Goal: Information Seeking & Learning: Understand process/instructions

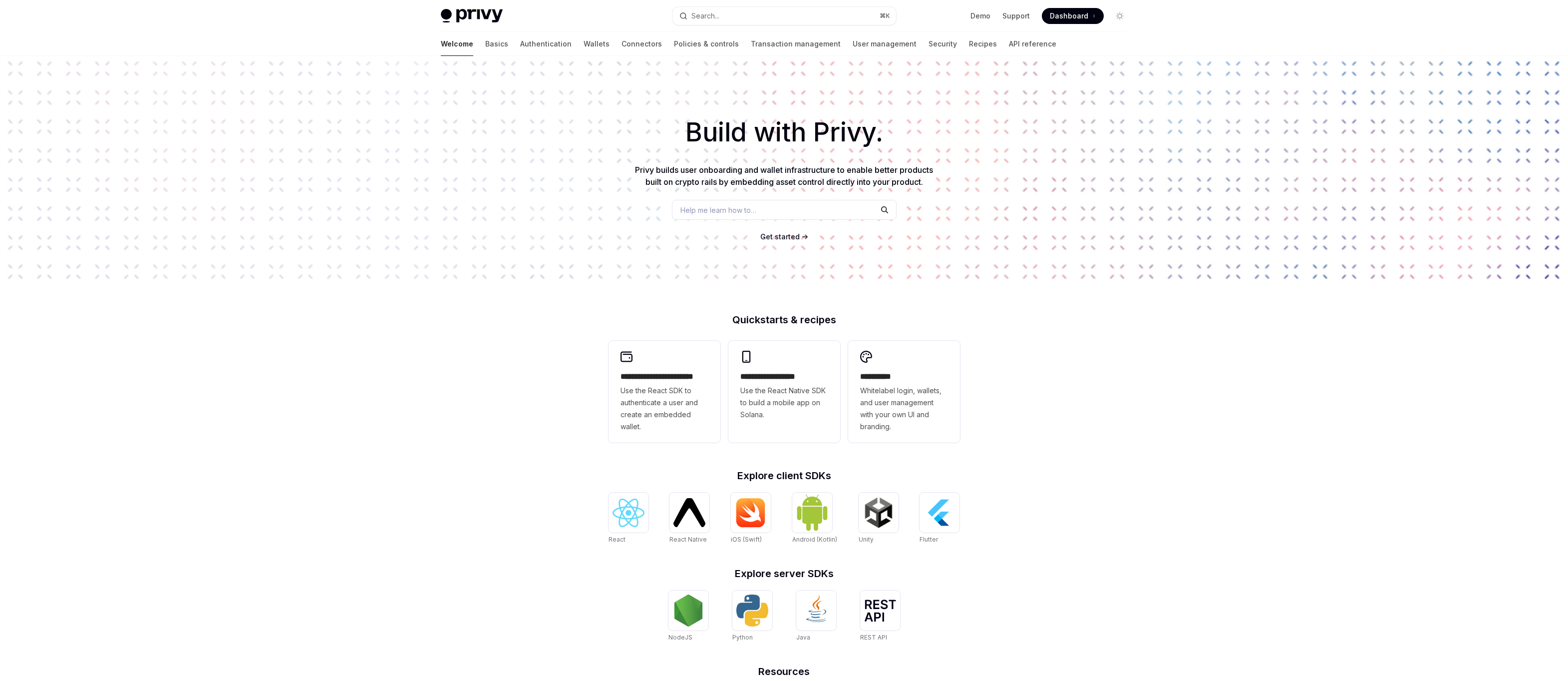
click at [514, 422] on div "**********" at bounding box center [784, 425] width 1568 height 738
click at [583, 39] on link "Wallets" at bounding box center [596, 43] width 26 height 24
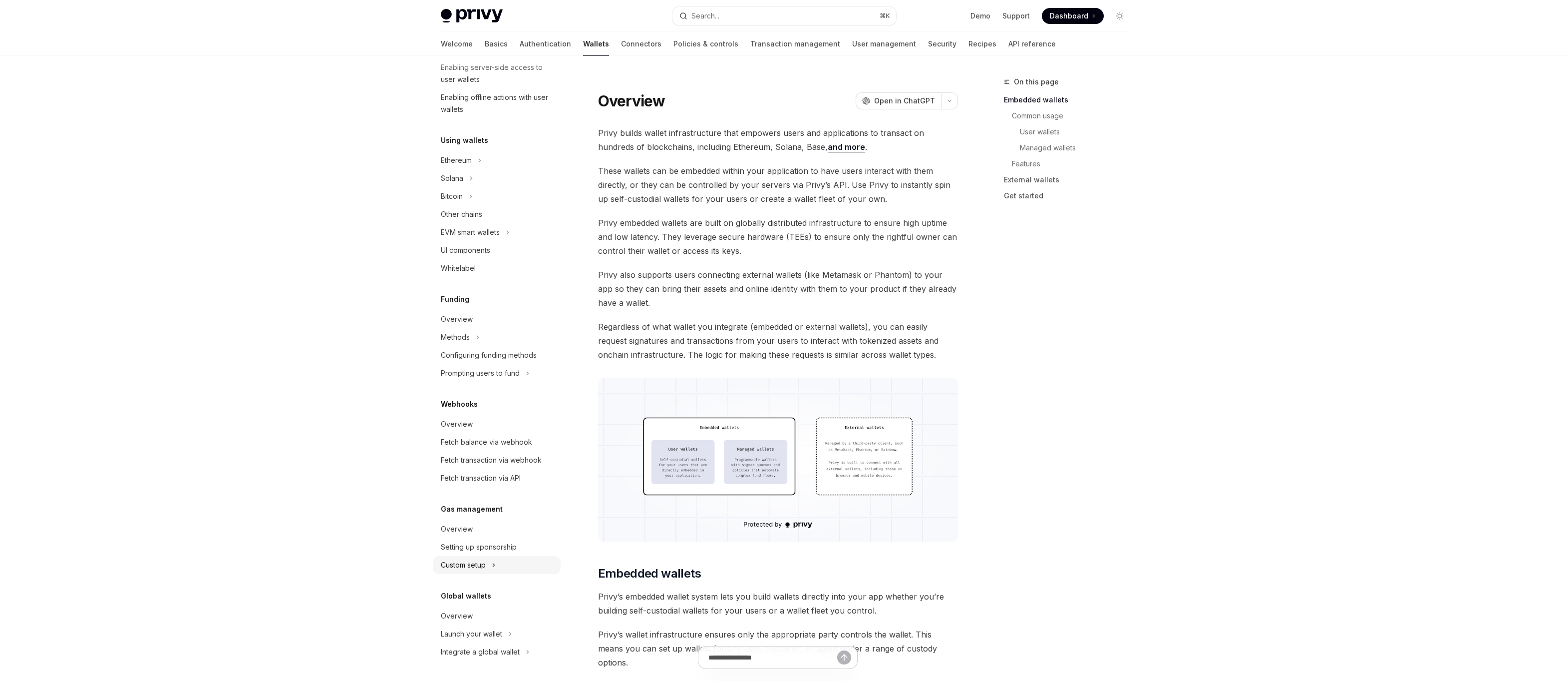
scroll to position [39, 0]
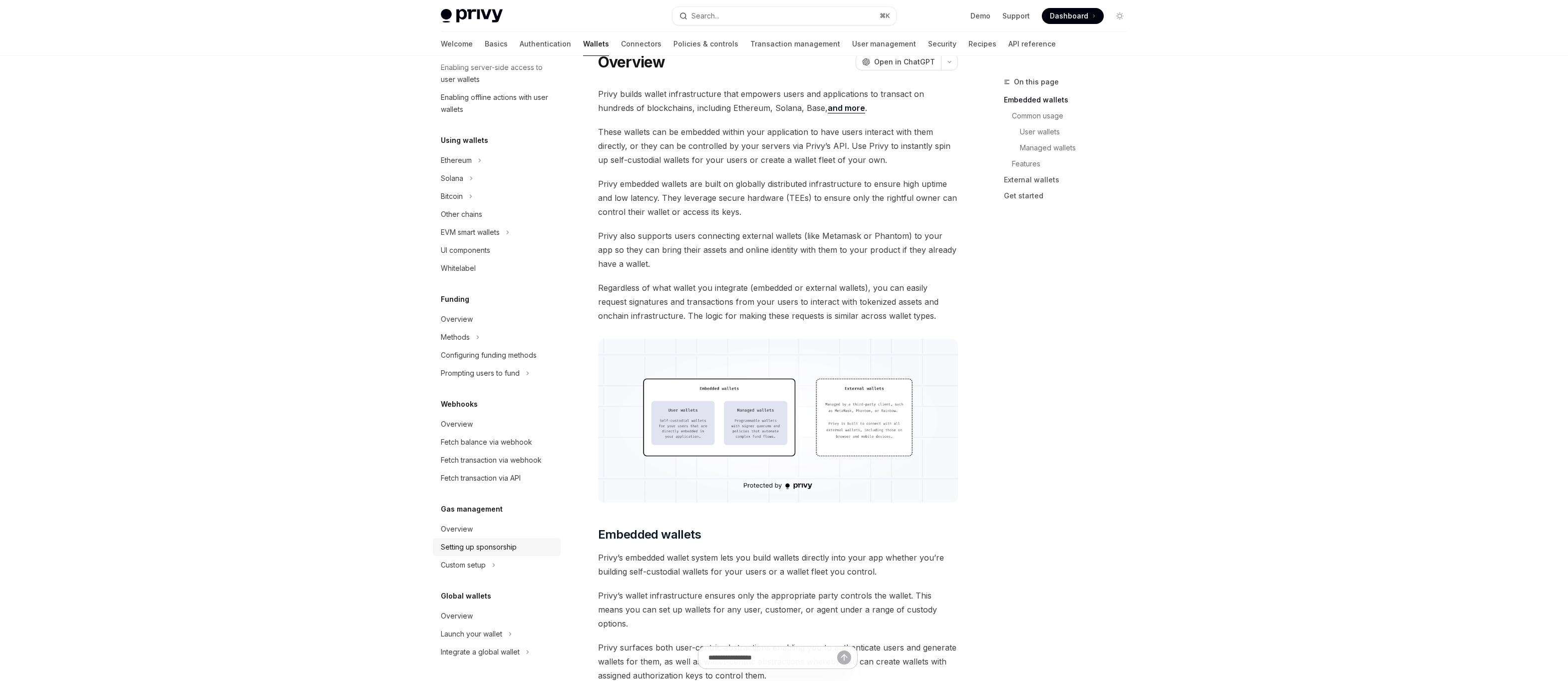
click at [494, 546] on div "Setting up sponsorship" at bounding box center [478, 547] width 76 height 12
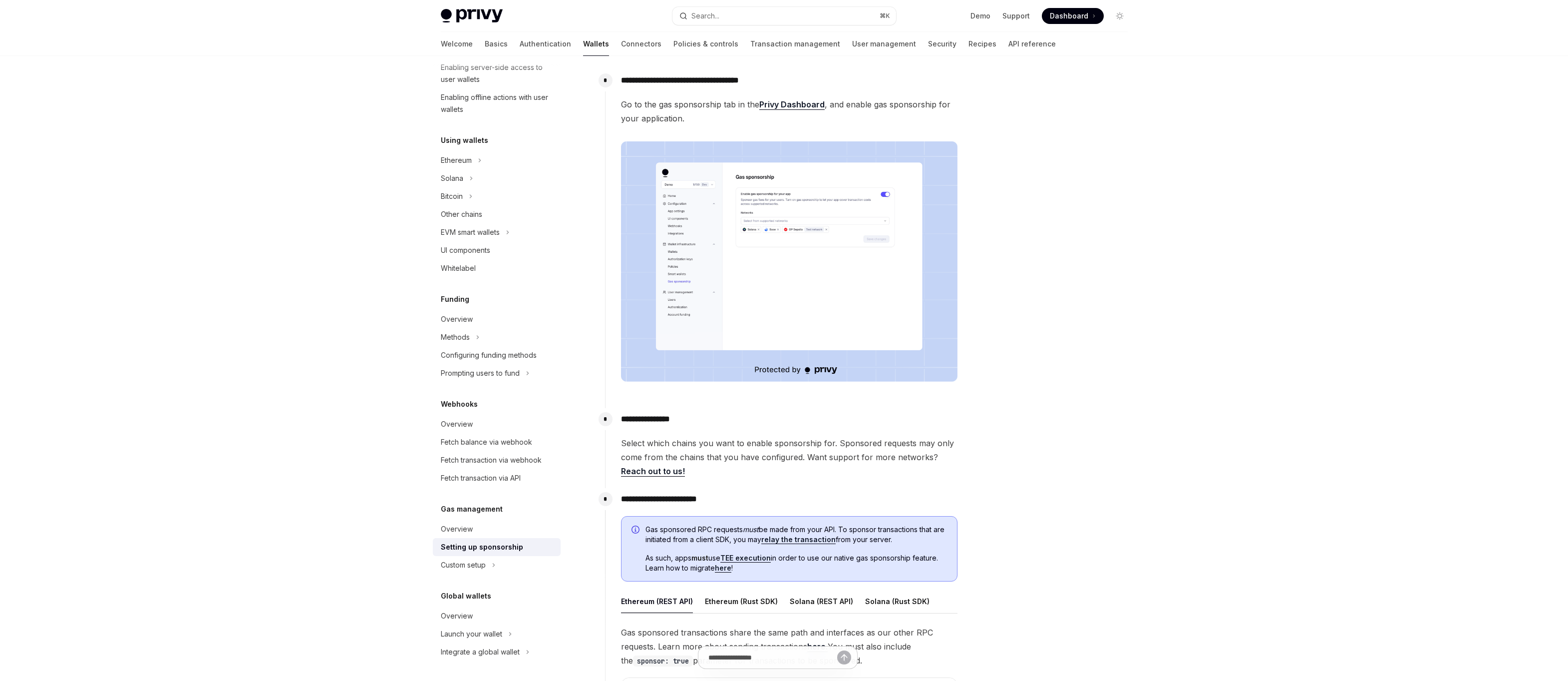
scroll to position [201, 0]
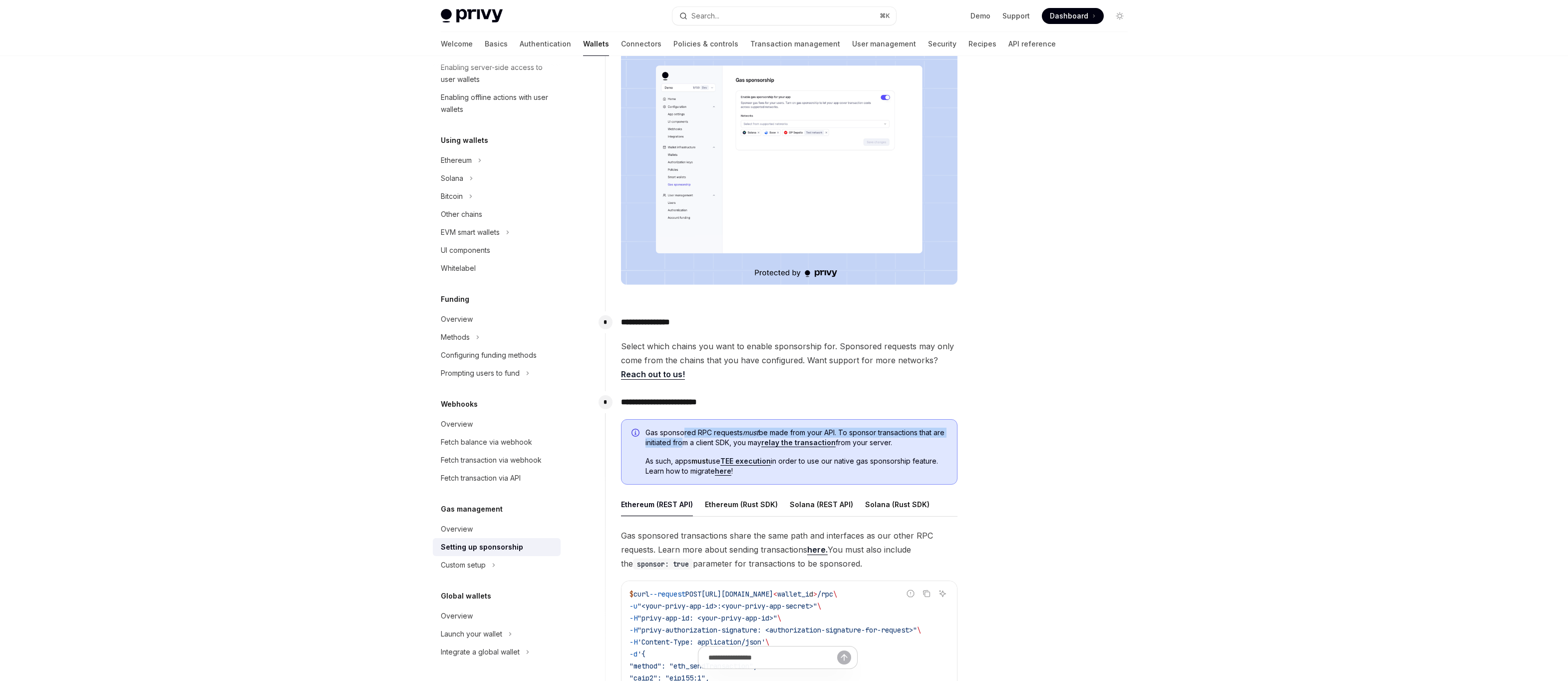
drag, startPoint x: 683, startPoint y: 433, endPoint x: 691, endPoint y: 444, distance: 13.6
click at [691, 444] on span "Gas sponsored RPC requests must be made from your API. To sponsor transactions …" at bounding box center [796, 437] width 301 height 20
drag, startPoint x: 691, startPoint y: 444, endPoint x: 681, endPoint y: 426, distance: 20.6
click at [681, 426] on div "Gas sponsored RPC requests must be made from your API. To sponsor transactions …" at bounding box center [789, 451] width 336 height 66
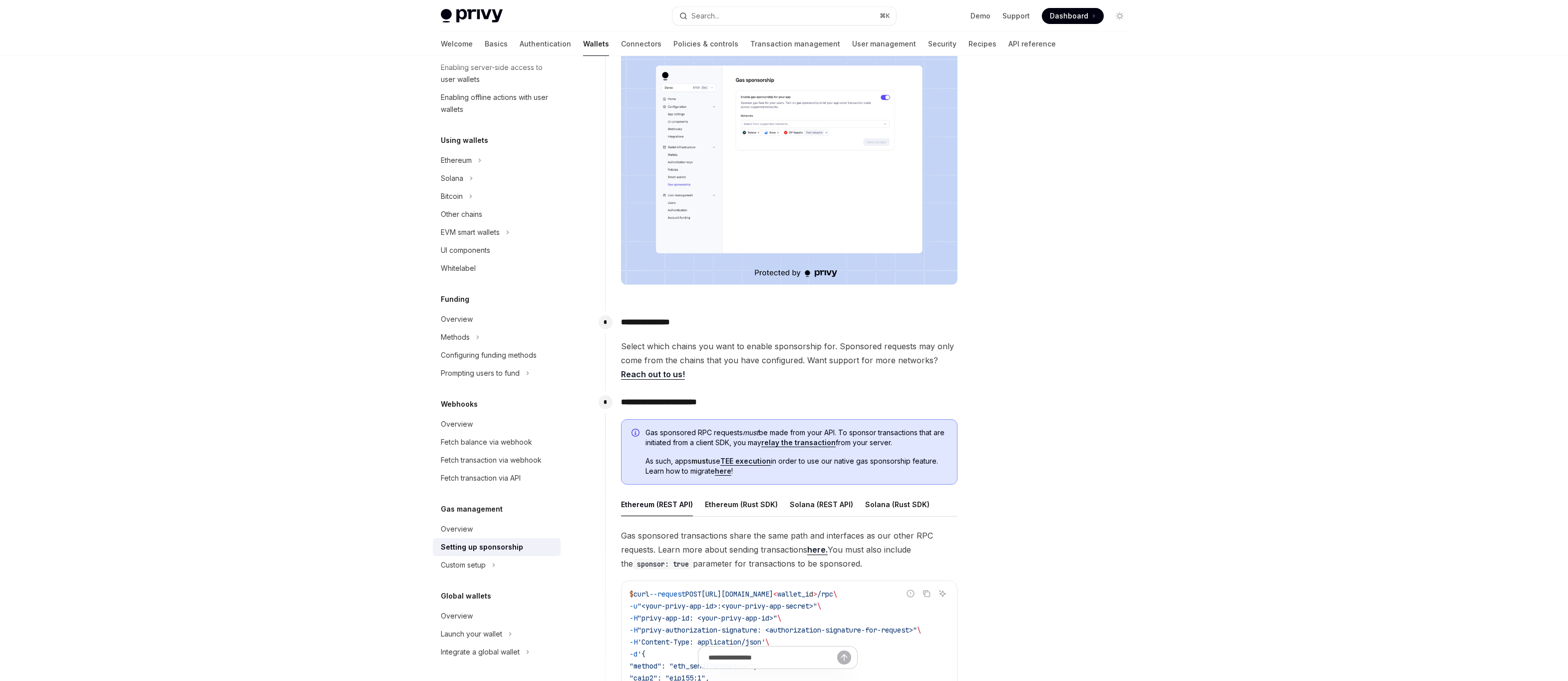
click at [677, 438] on span "Gas sponsored RPC requests must be made from your API. To sponsor transactions …" at bounding box center [796, 437] width 301 height 20
drag, startPoint x: 677, startPoint y: 438, endPoint x: 689, endPoint y: 457, distance: 22.5
click at [689, 457] on div "Gas sponsored RPC requests must be made from your API. To sponsor transactions …" at bounding box center [796, 451] width 301 height 49
click at [689, 457] on span "As such, apps must use TEE execution in order to use our native gas sponsorship…" at bounding box center [796, 466] width 301 height 20
drag, startPoint x: 685, startPoint y: 457, endPoint x: 697, endPoint y: 468, distance: 16.3
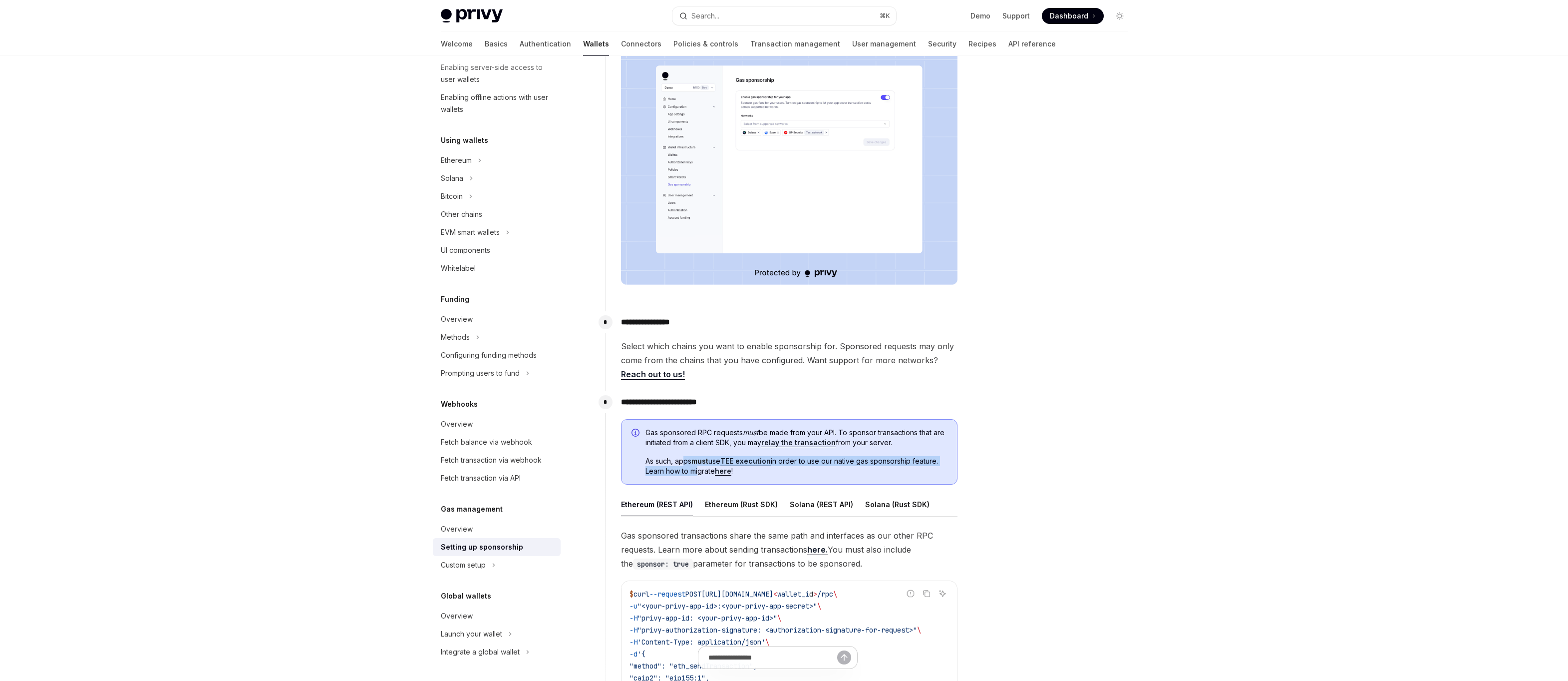
click at [697, 468] on span "As such, apps must use TEE execution in order to use our native gas sponsorship…" at bounding box center [796, 466] width 301 height 20
drag, startPoint x: 697, startPoint y: 468, endPoint x: 692, endPoint y: 462, distance: 7.8
click at [692, 462] on span "As such, apps must use TEE execution in order to use our native gas sponsorship…" at bounding box center [796, 466] width 301 height 20
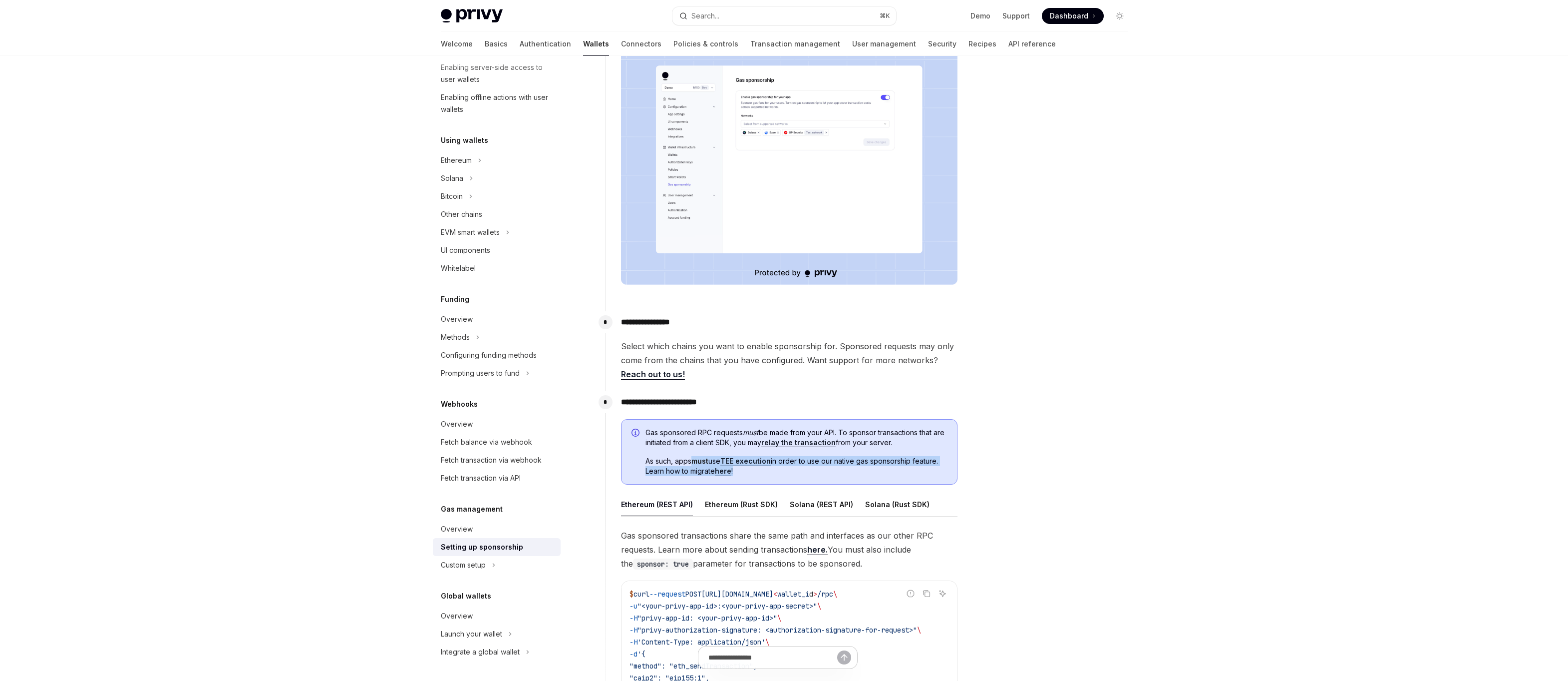
drag, startPoint x: 692, startPoint y: 462, endPoint x: 693, endPoint y: 476, distance: 14.0
click at [693, 476] on div "Gas sponsored RPC requests must be made from your API. To sponsor transactions …" at bounding box center [789, 451] width 336 height 66
drag, startPoint x: 693, startPoint y: 476, endPoint x: 687, endPoint y: 459, distance: 18.0
click at [687, 459] on div "Gas sponsored RPC requests must be made from your API. To sponsor transactions …" at bounding box center [789, 451] width 336 height 66
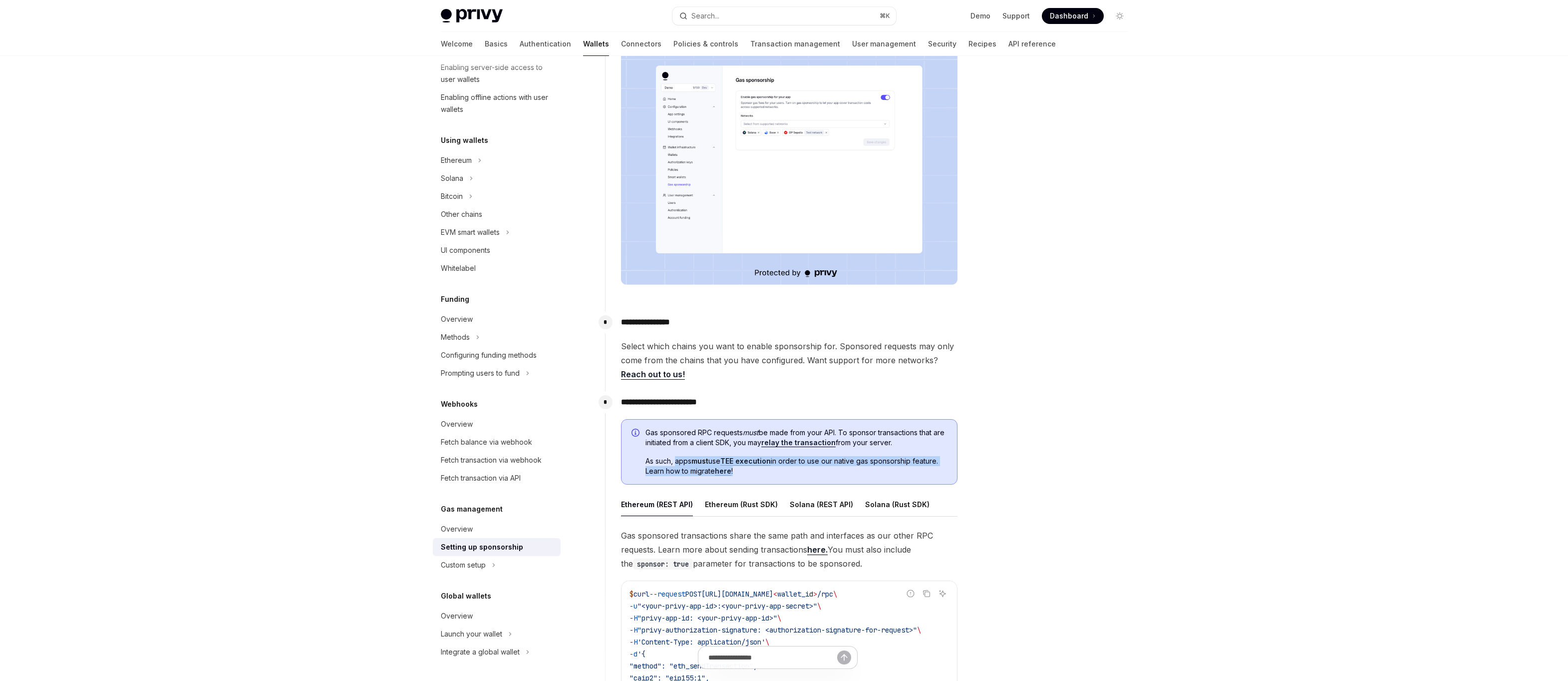
click at [687, 459] on span "As such, apps must use TEE execution in order to use our native gas sponsorship…" at bounding box center [796, 466] width 301 height 20
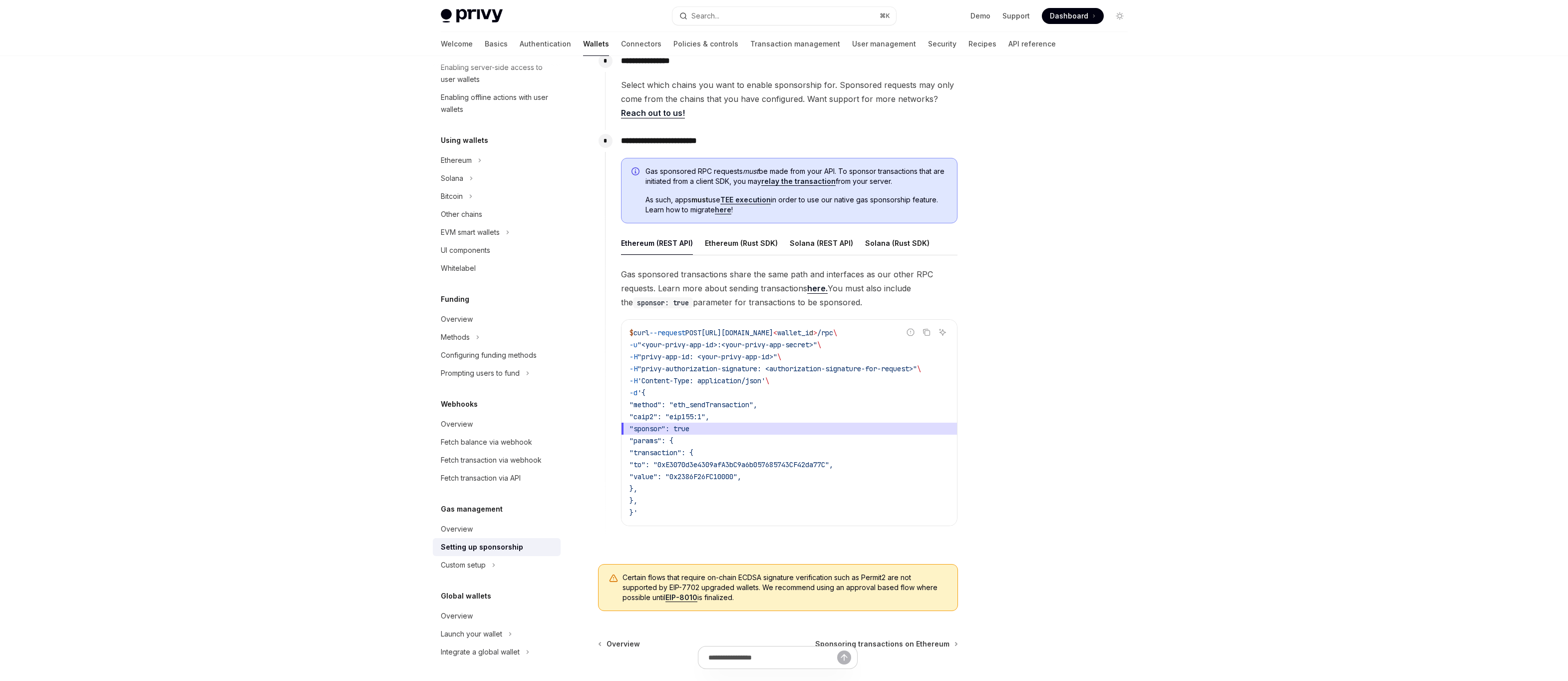
scroll to position [0, 0]
drag, startPoint x: 791, startPoint y: 507, endPoint x: 692, endPoint y: 343, distance: 191.6
click at [692, 343] on code "$ curl --request POST https://api.privy.io/v1/wallets/ < wallet_i d > /rpc \ -u…" at bounding box center [789, 422] width 320 height 192
click at [692, 343] on span ""<your-privy-app-id>:<your-privy-app-secret>"" at bounding box center [727, 344] width 179 height 9
drag, startPoint x: 692, startPoint y: 343, endPoint x: 730, endPoint y: 407, distance: 74.4
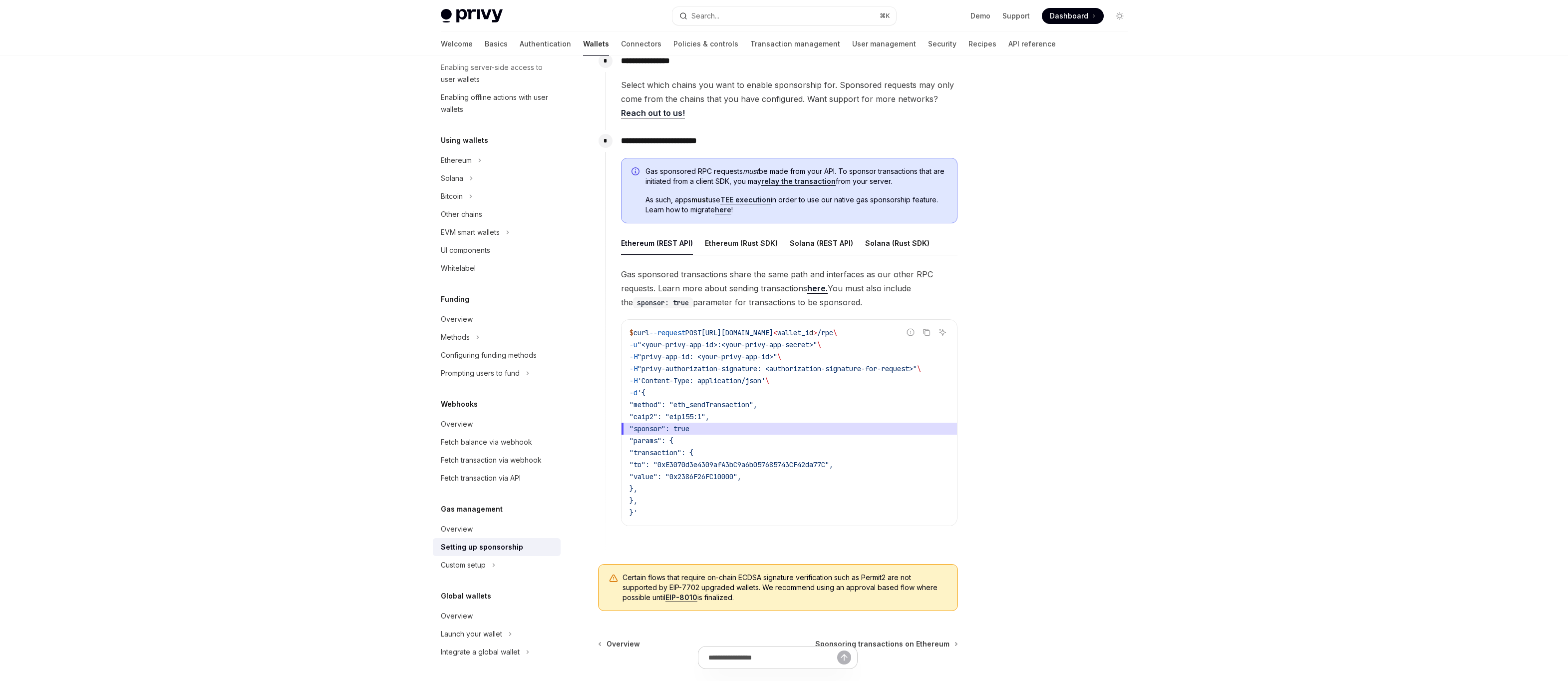
click at [730, 407] on code "$ curl --request POST https://api.privy.io/v1/wallets/ < wallet_i d > /rpc \ -u…" at bounding box center [789, 422] width 320 height 192
click at [730, 407] on span ""method": "eth_sendTransaction"," at bounding box center [693, 404] width 128 height 9
drag, startPoint x: 730, startPoint y: 407, endPoint x: 703, endPoint y: 352, distance: 61.3
click at [703, 352] on code "$ curl --request POST https://api.privy.io/v1/wallets/ < wallet_i d > /rpc \ -u…" at bounding box center [789, 422] width 320 height 192
click at [703, 352] on span ""privy-app-id: <your-privy-app-id>"" at bounding box center [708, 356] width 140 height 9
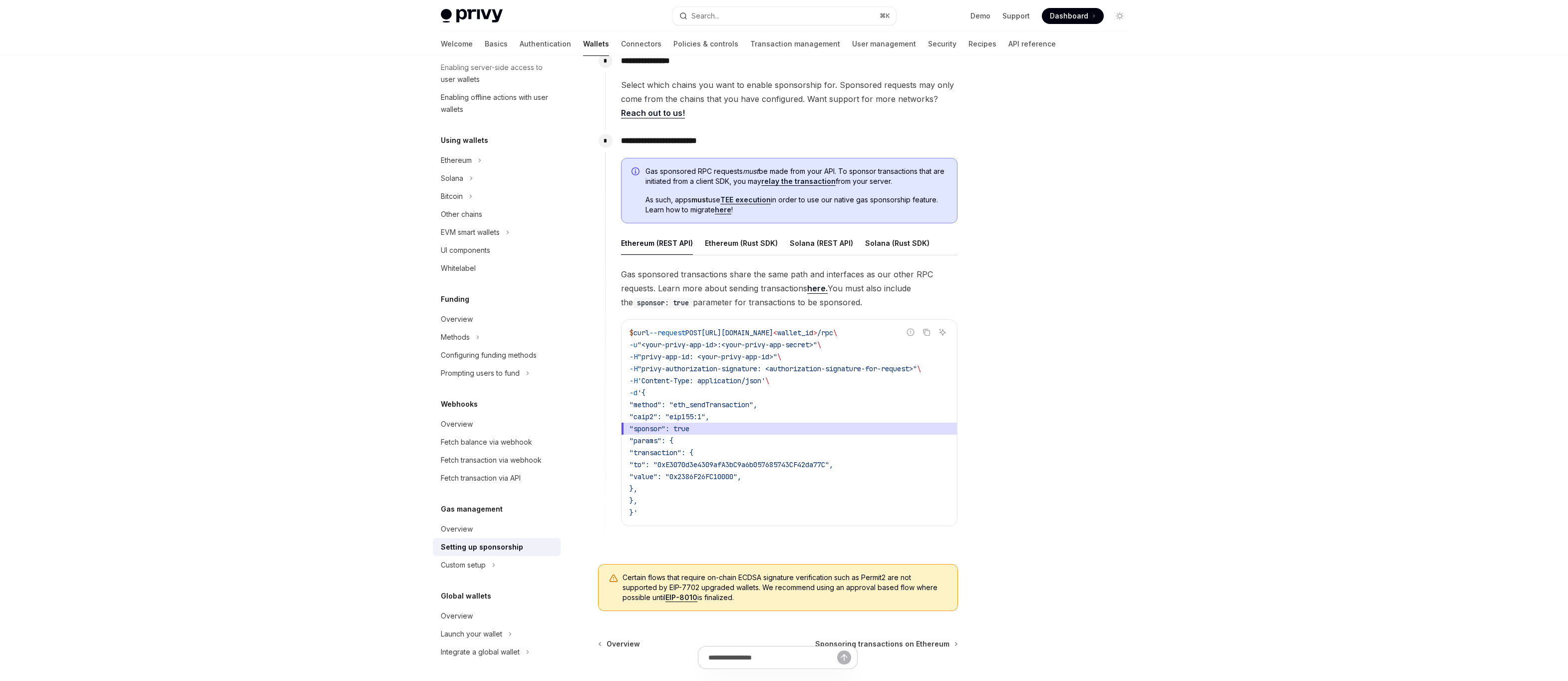
click at [716, 435] on code "$ curl --request POST https://api.privy.io/v1/wallets/ < wallet_i d > /rpc \ -u…" at bounding box center [789, 422] width 320 height 192
drag, startPoint x: 723, startPoint y: 434, endPoint x: 652, endPoint y: 430, distance: 71.1
click at [652, 430] on span ""sponsor": true" at bounding box center [789, 428] width 320 height 12
click at [652, 430] on span ""sponsor": true" at bounding box center [660, 428] width 60 height 9
drag, startPoint x: 652, startPoint y: 430, endPoint x: 766, endPoint y: 430, distance: 114.0
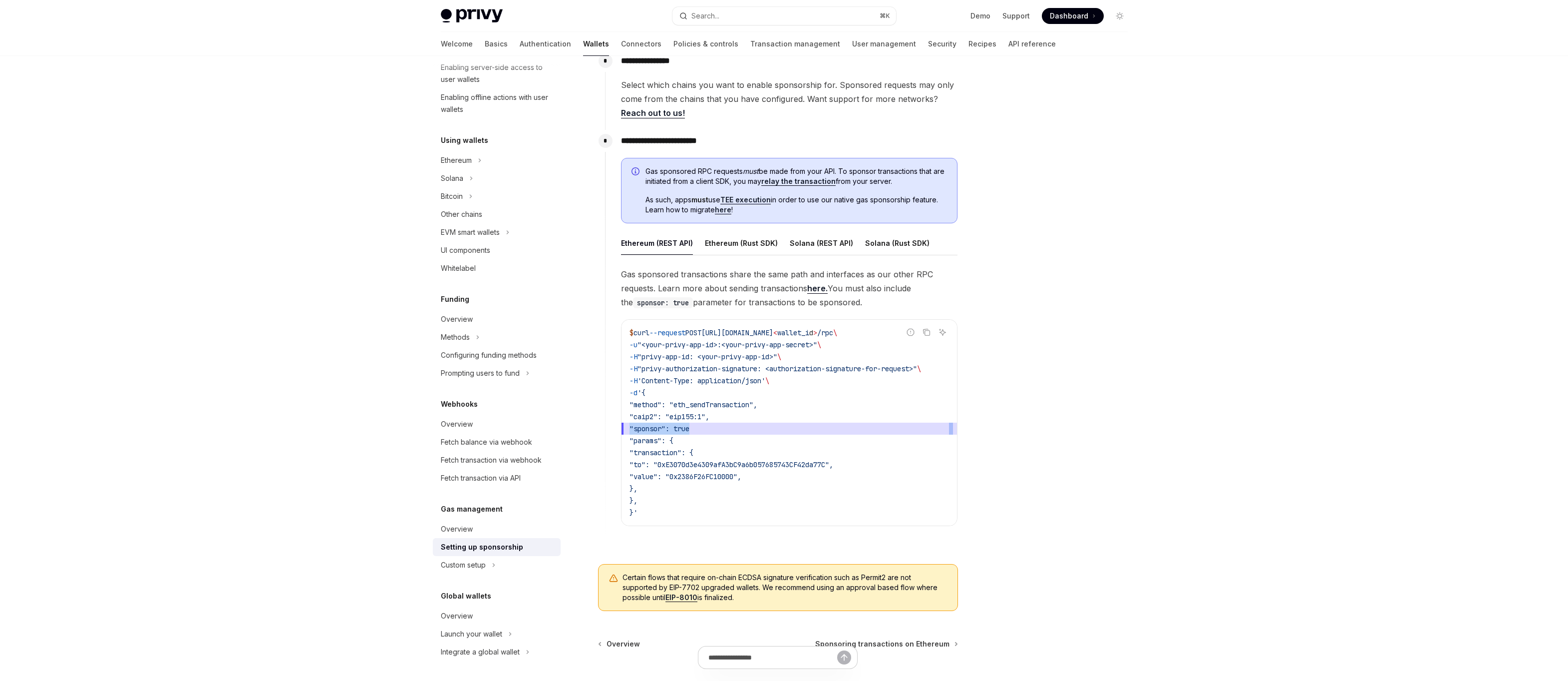
click at [766, 430] on span ""sponsor": true" at bounding box center [789, 428] width 320 height 12
drag, startPoint x: 766, startPoint y: 430, endPoint x: 653, endPoint y: 430, distance: 113.0
click at [653, 430] on span ""sponsor": true" at bounding box center [789, 428] width 320 height 12
click at [653, 430] on span ""sponsor": true" at bounding box center [660, 428] width 60 height 9
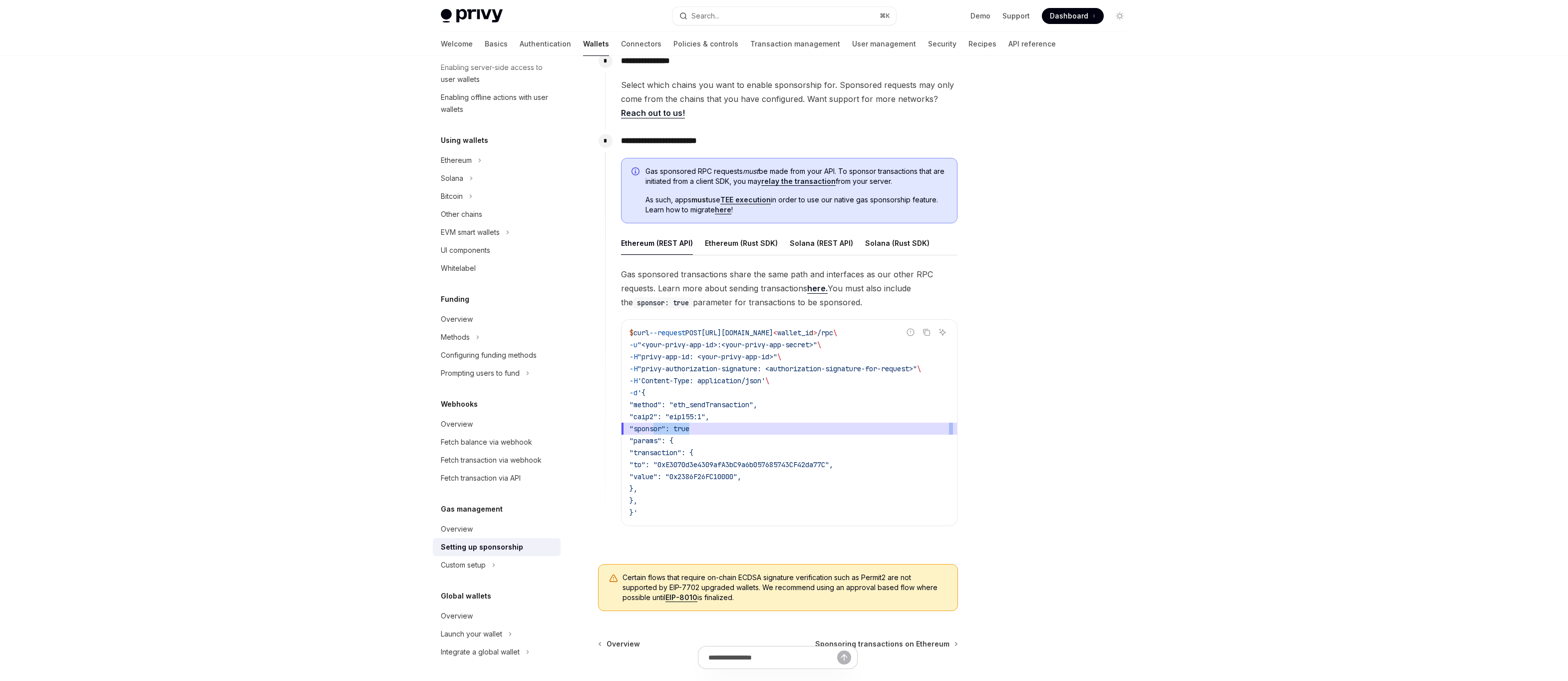
drag, startPoint x: 653, startPoint y: 430, endPoint x: 763, endPoint y: 430, distance: 110.0
click at [763, 430] on span ""sponsor": true" at bounding box center [789, 428] width 320 height 12
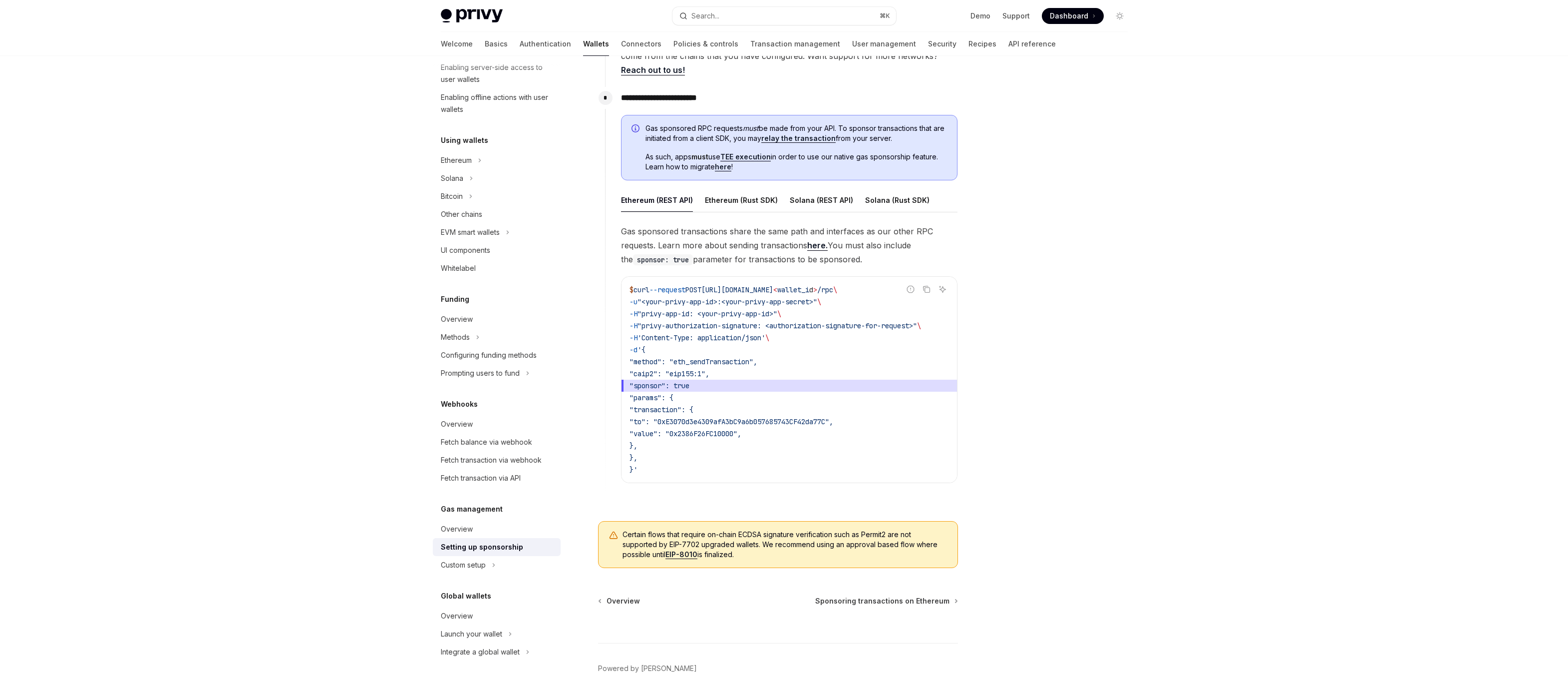
type textarea "*"
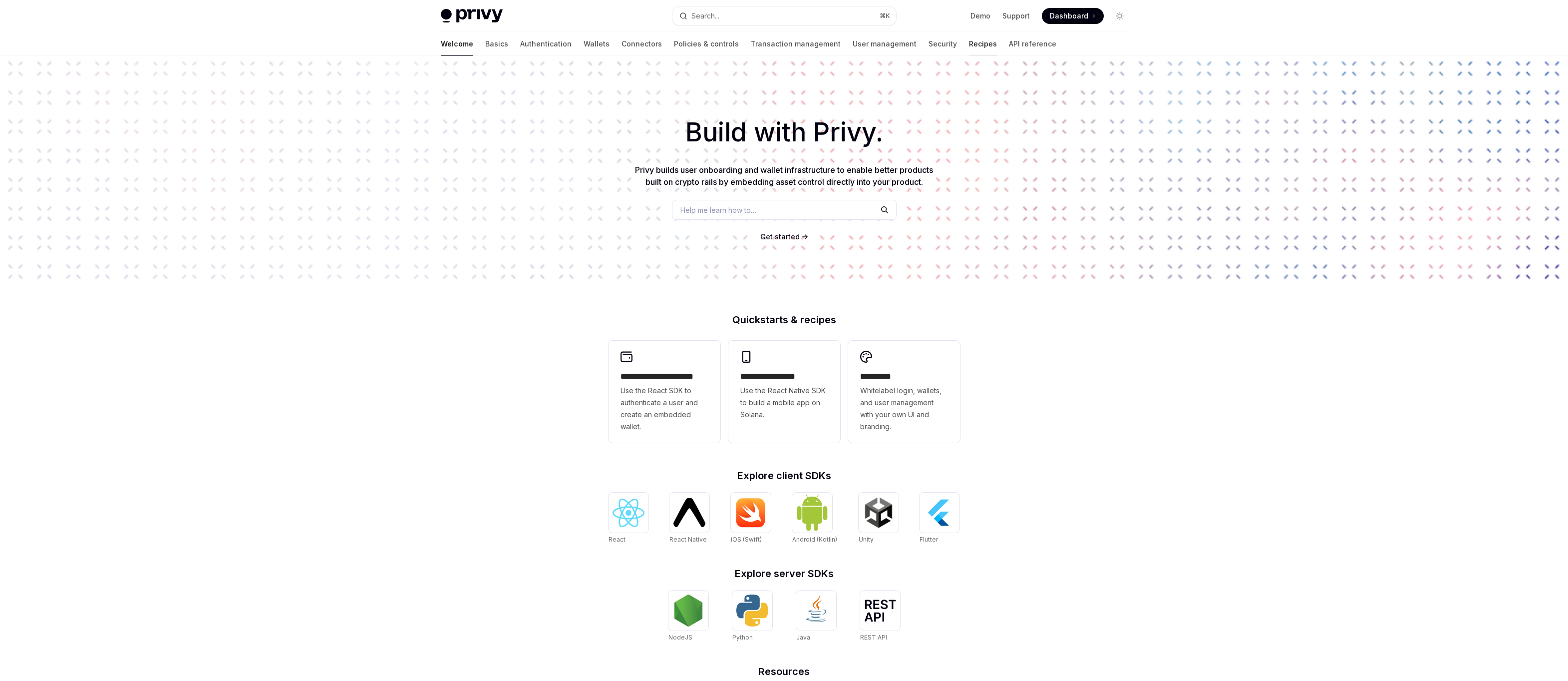
click at [969, 46] on link "Recipes" at bounding box center [983, 43] width 28 height 24
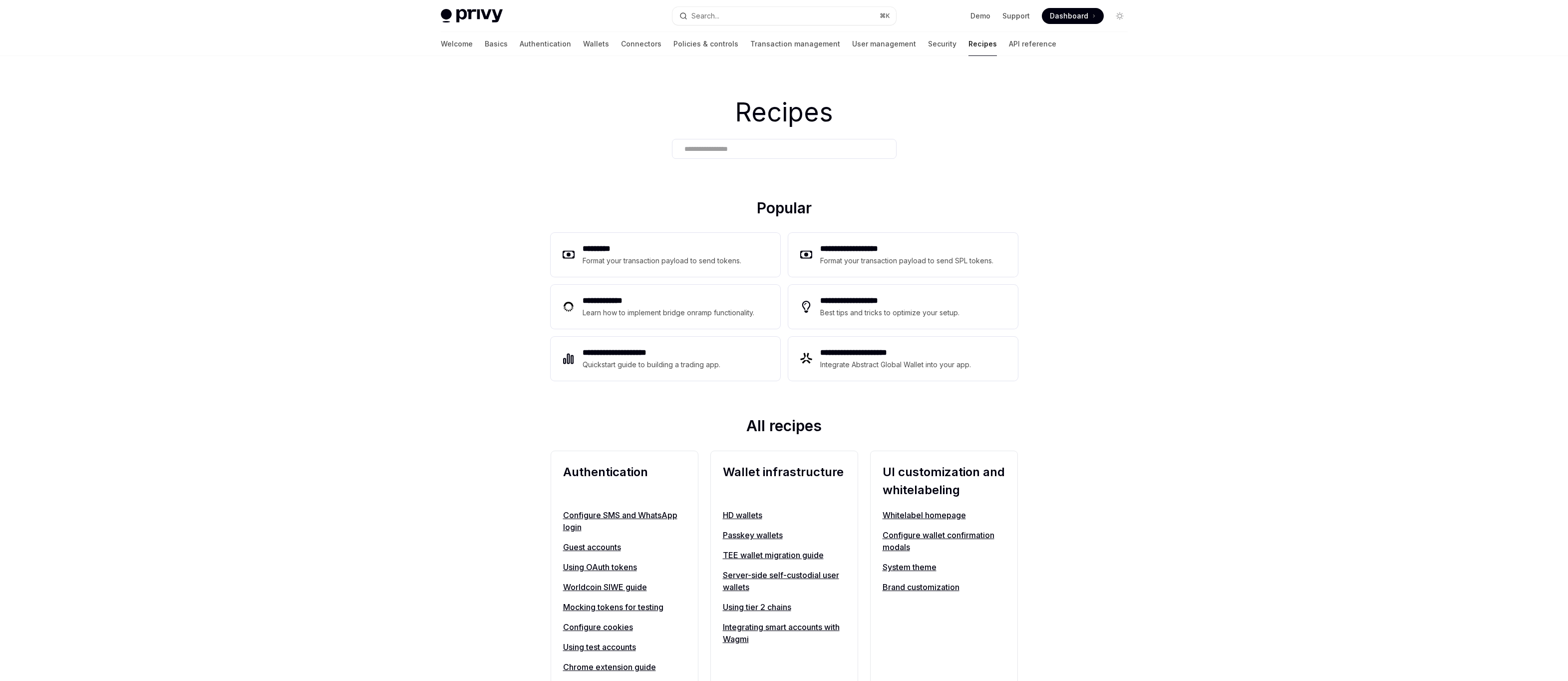
scroll to position [553, 0]
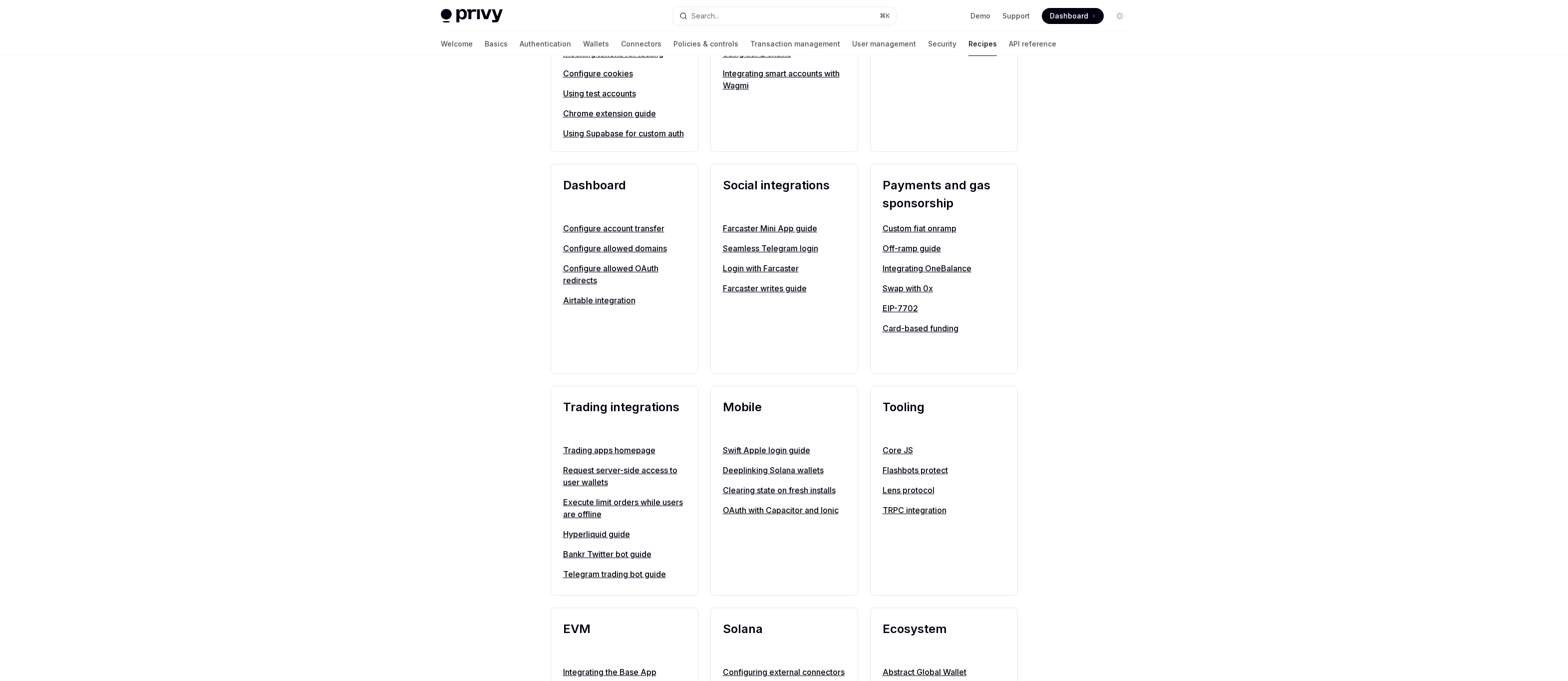
click at [920, 235] on link "Custom fiat onramp" at bounding box center [944, 228] width 123 height 12
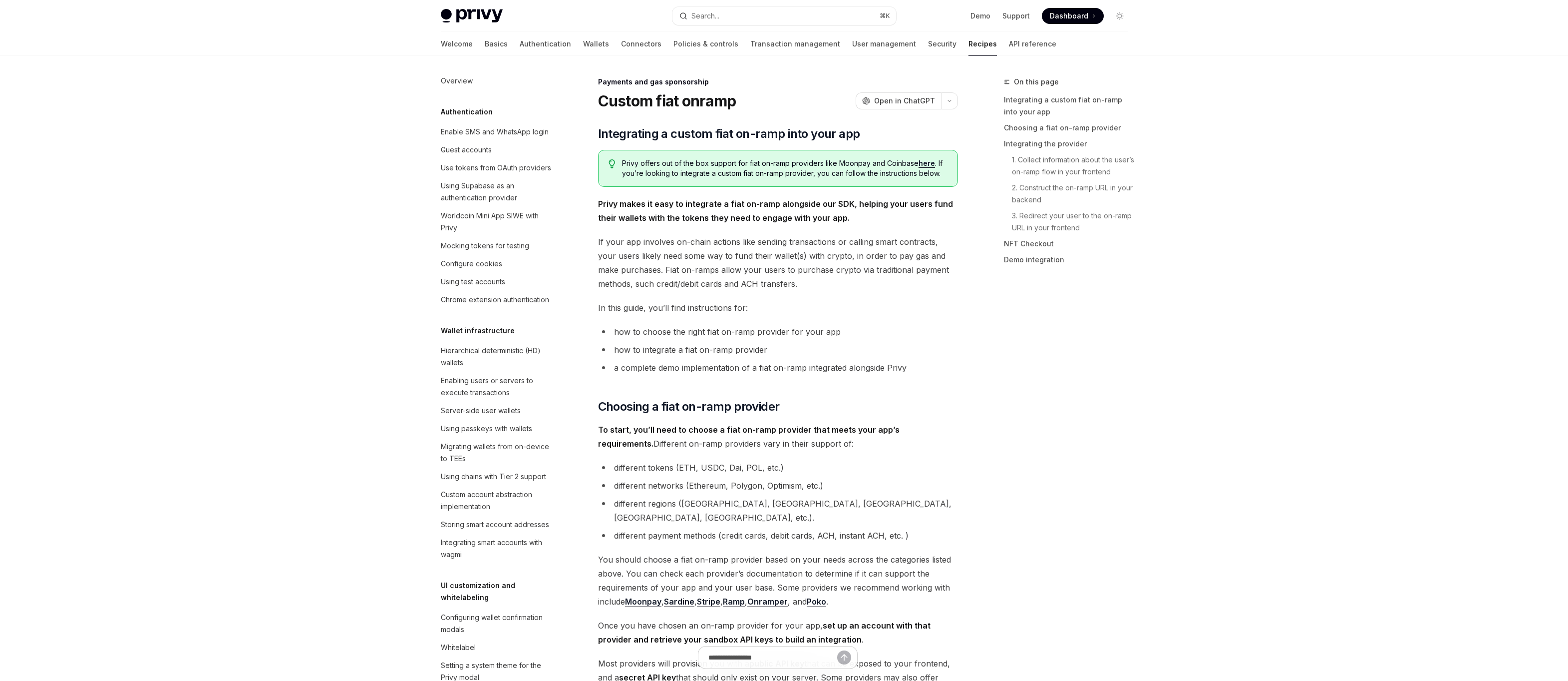
scroll to position [600, 0]
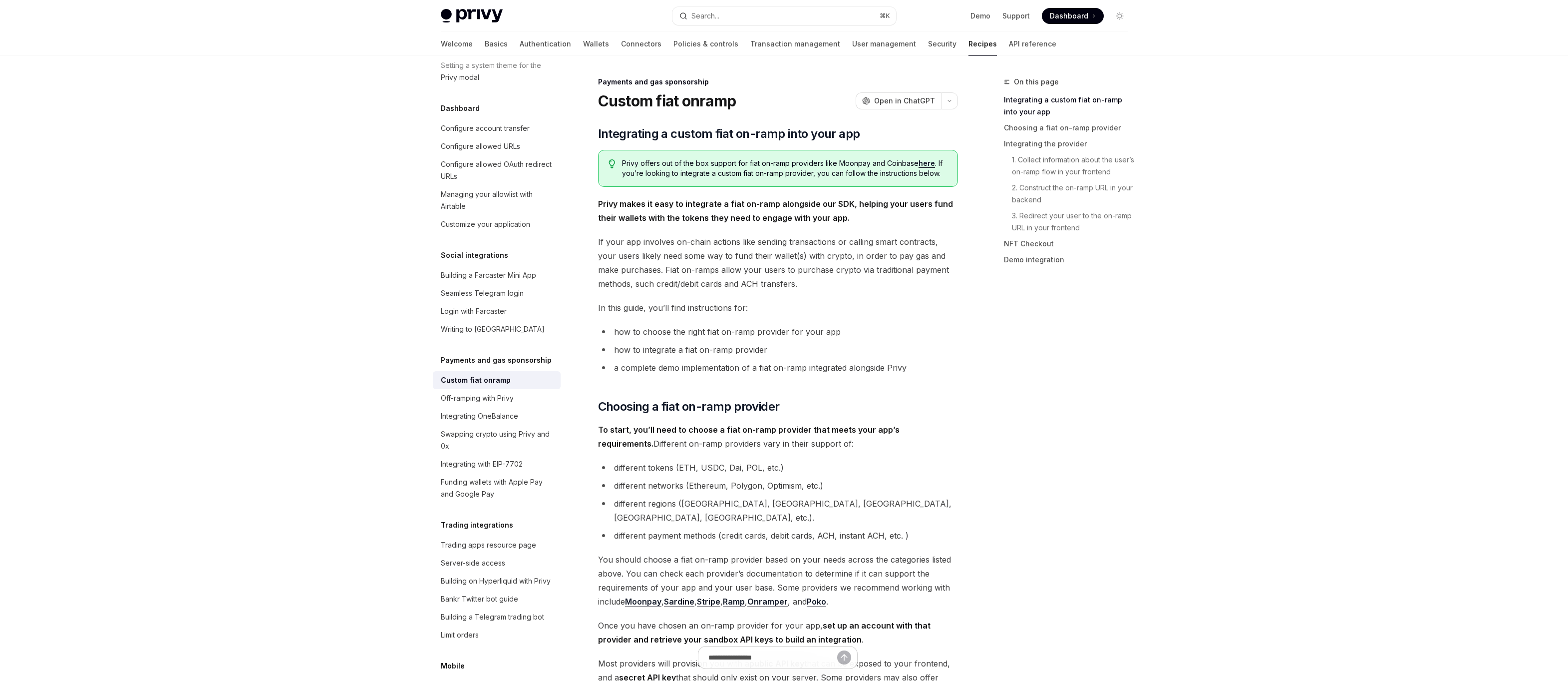
type textarea "*"
